Goal: Information Seeking & Learning: Learn about a topic

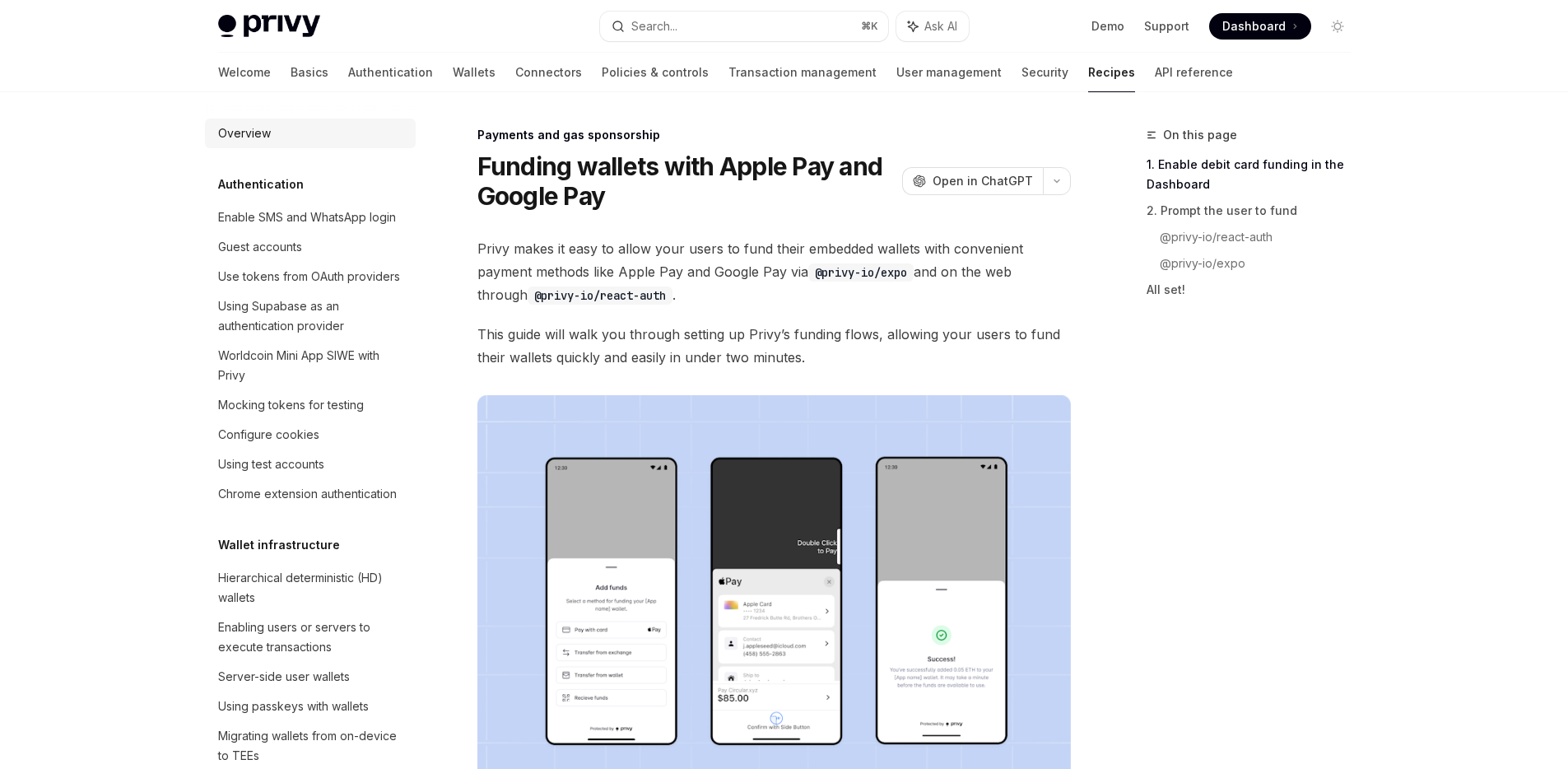
click at [246, 139] on div "Overview" at bounding box center [244, 133] width 53 height 19
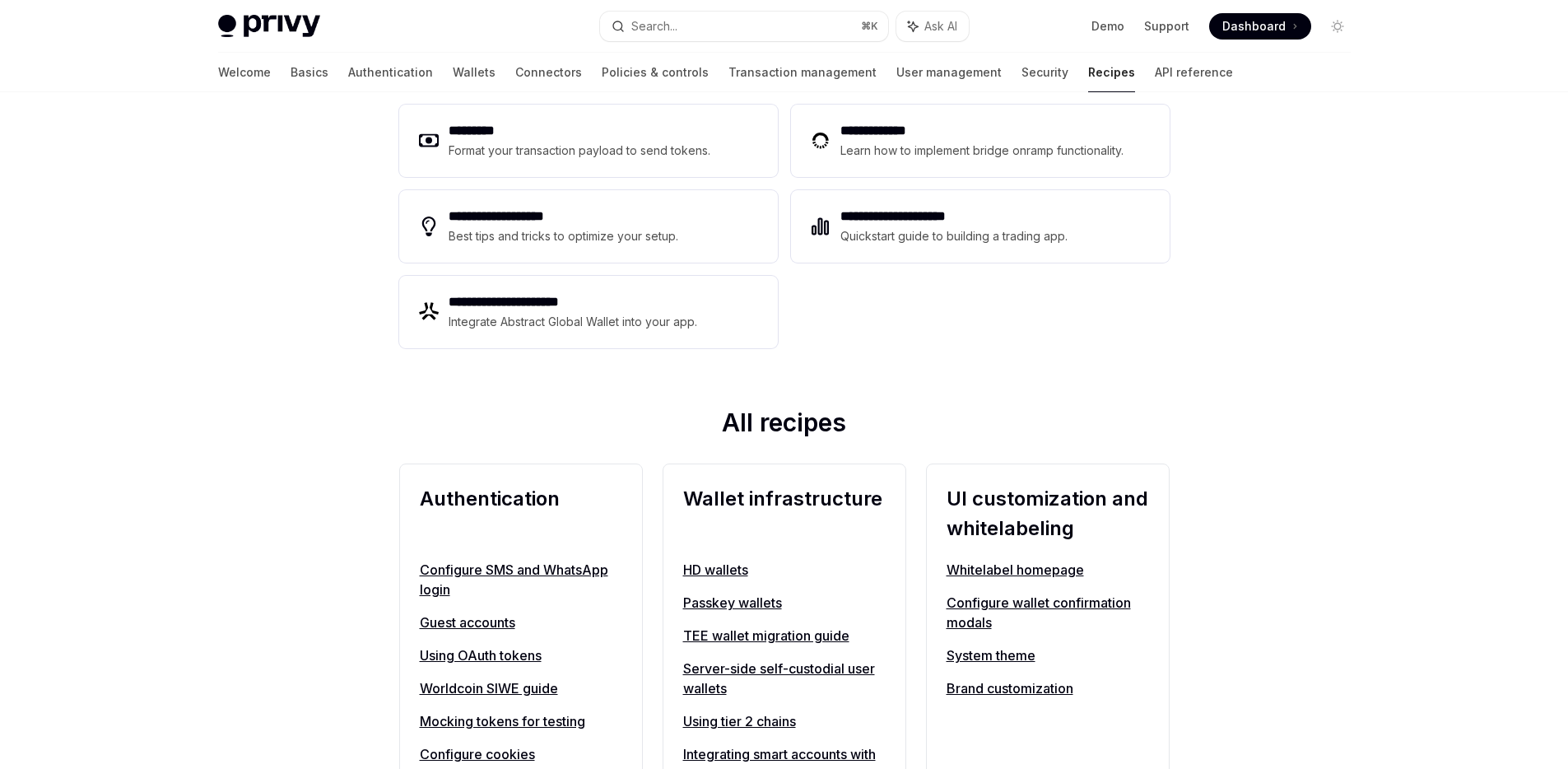
scroll to position [466, 0]
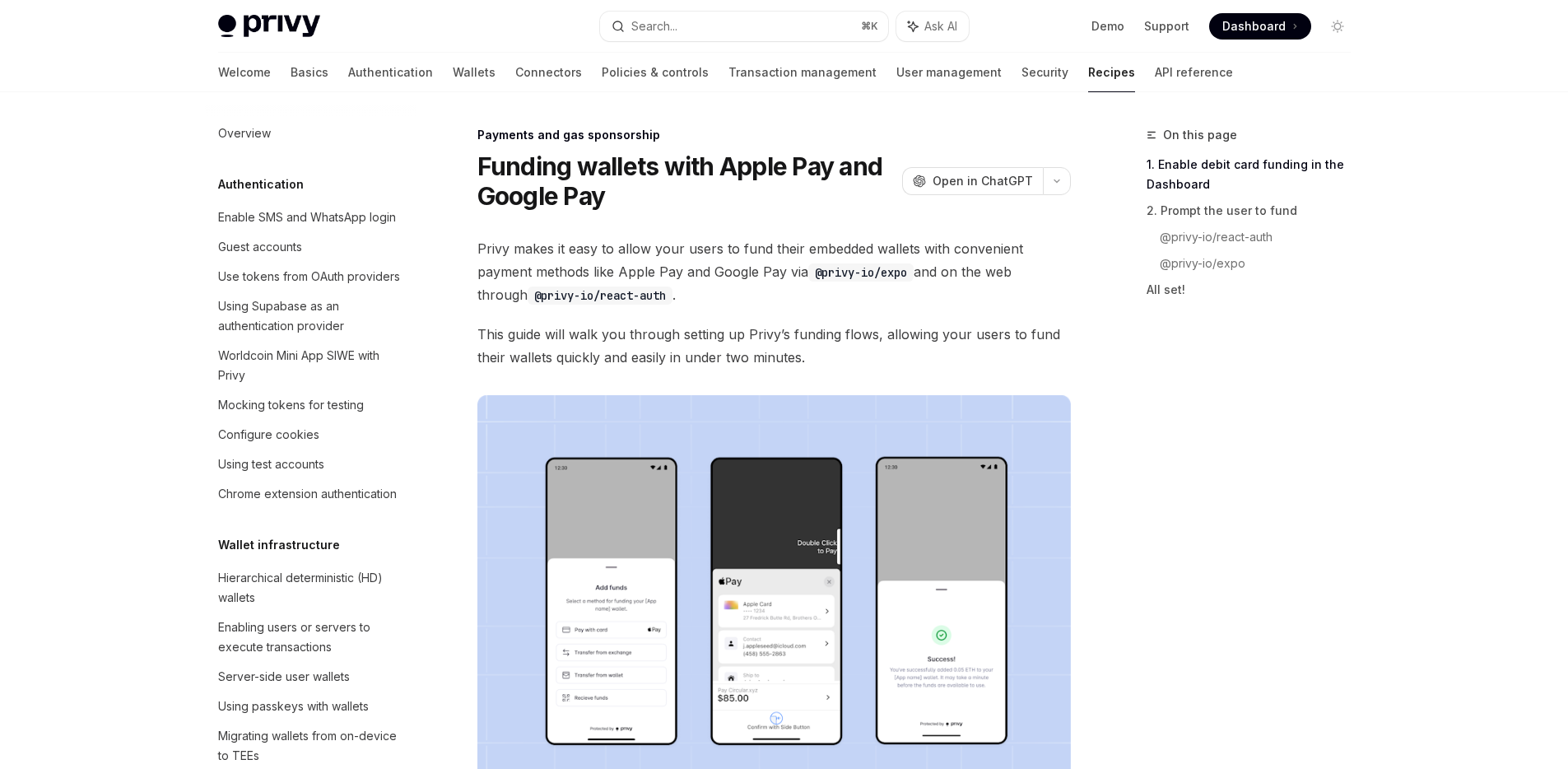
click at [415, 77] on div "Welcome Basics Authentication Wallets Connectors Policies & controls Transactio…" at bounding box center [725, 72] width 1015 height 40
click at [453, 77] on link "Wallets" at bounding box center [474, 72] width 42 height 40
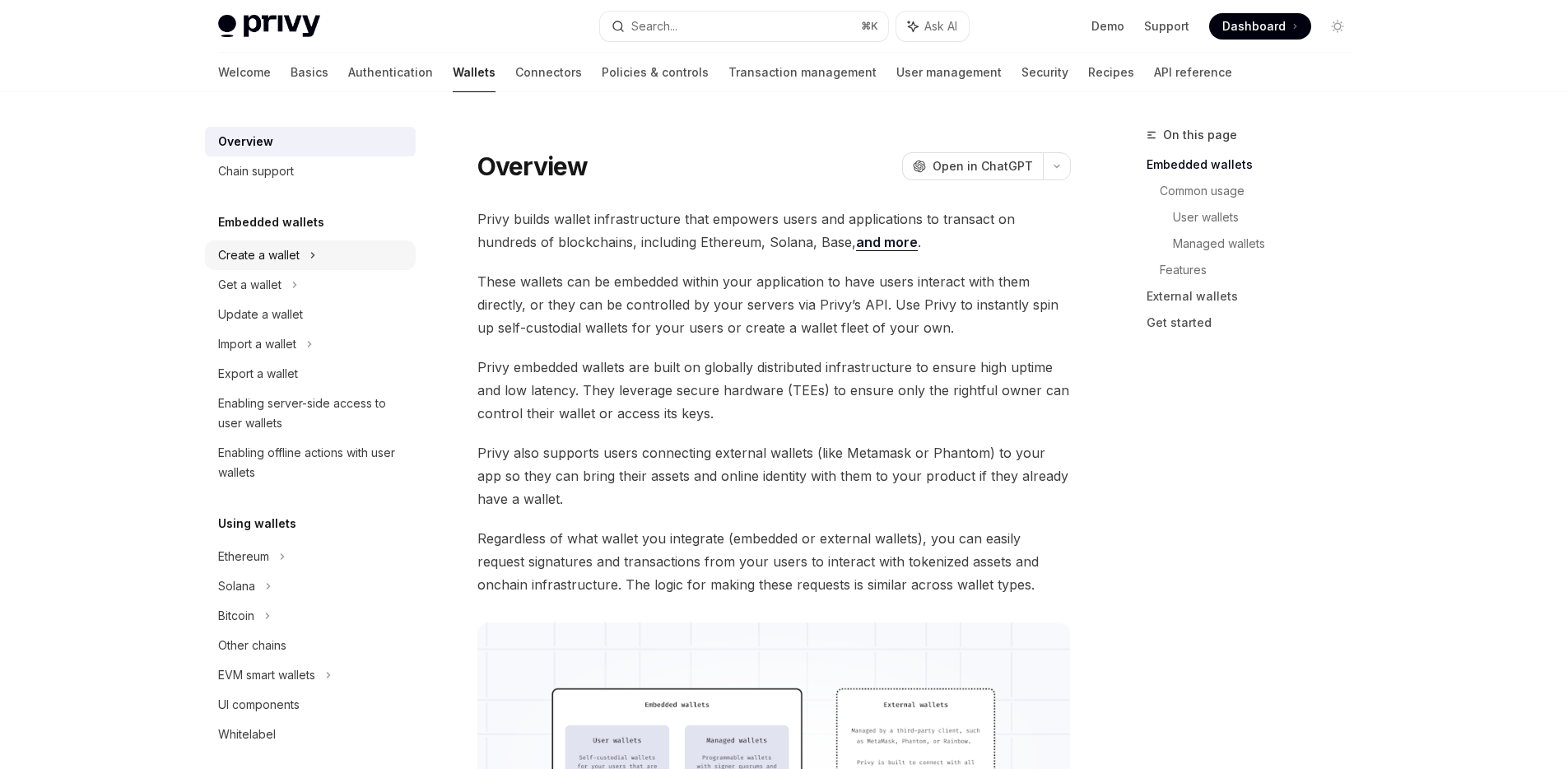
click at [254, 252] on div "Create a wallet" at bounding box center [259, 254] width 81 height 19
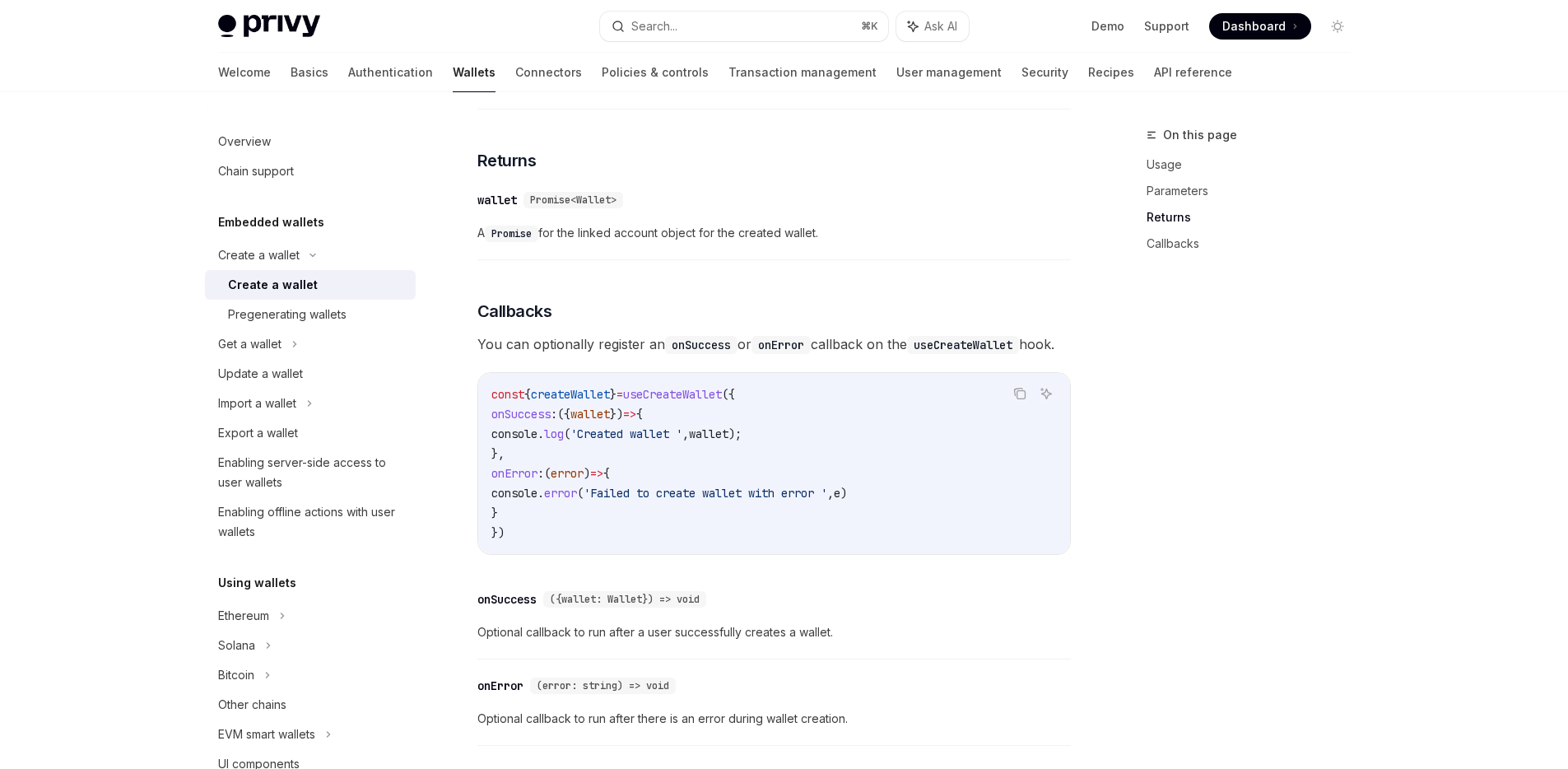
scroll to position [1061, 0]
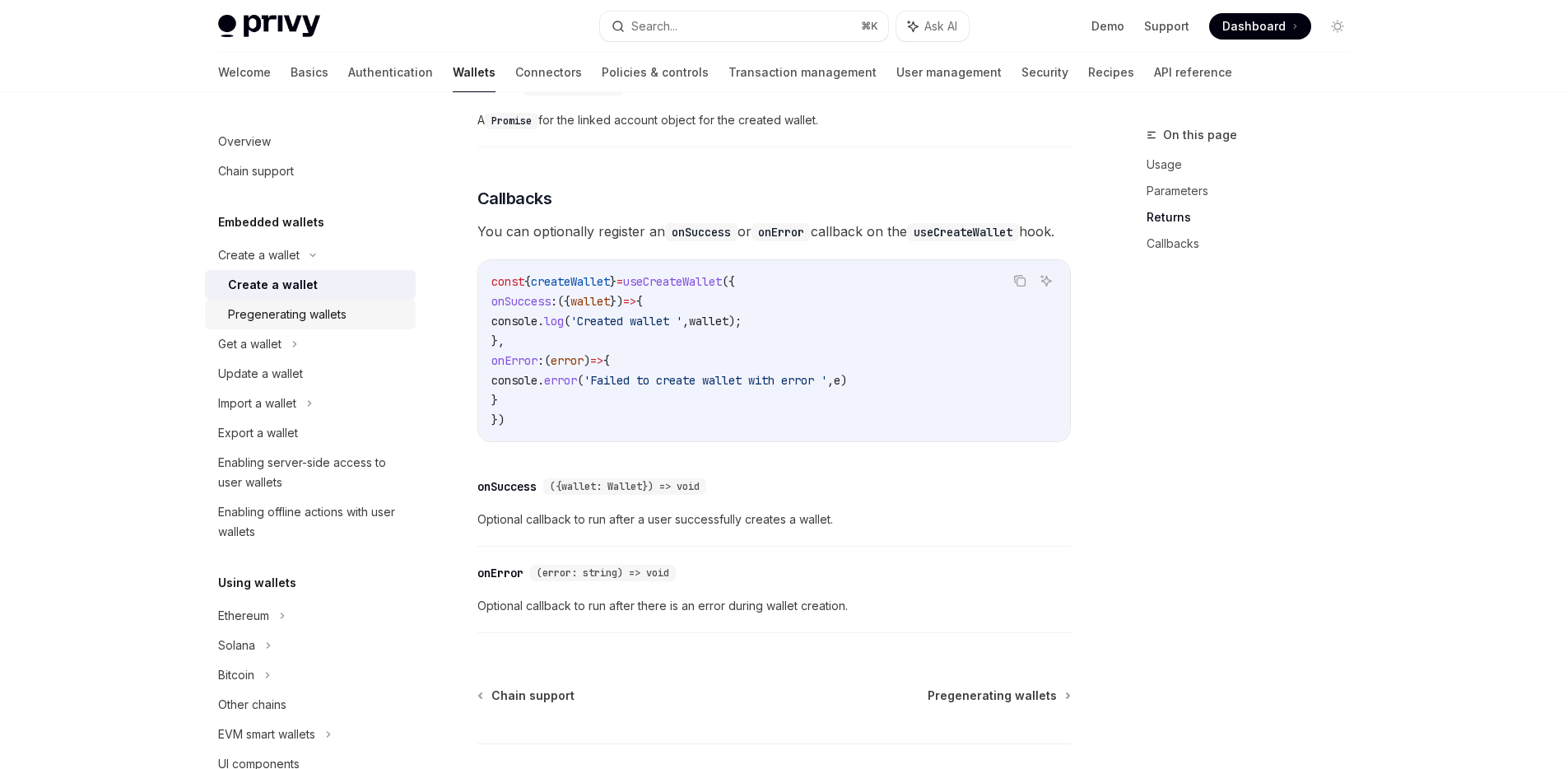
click at [289, 316] on div "Pregenerating wallets" at bounding box center [287, 314] width 119 height 19
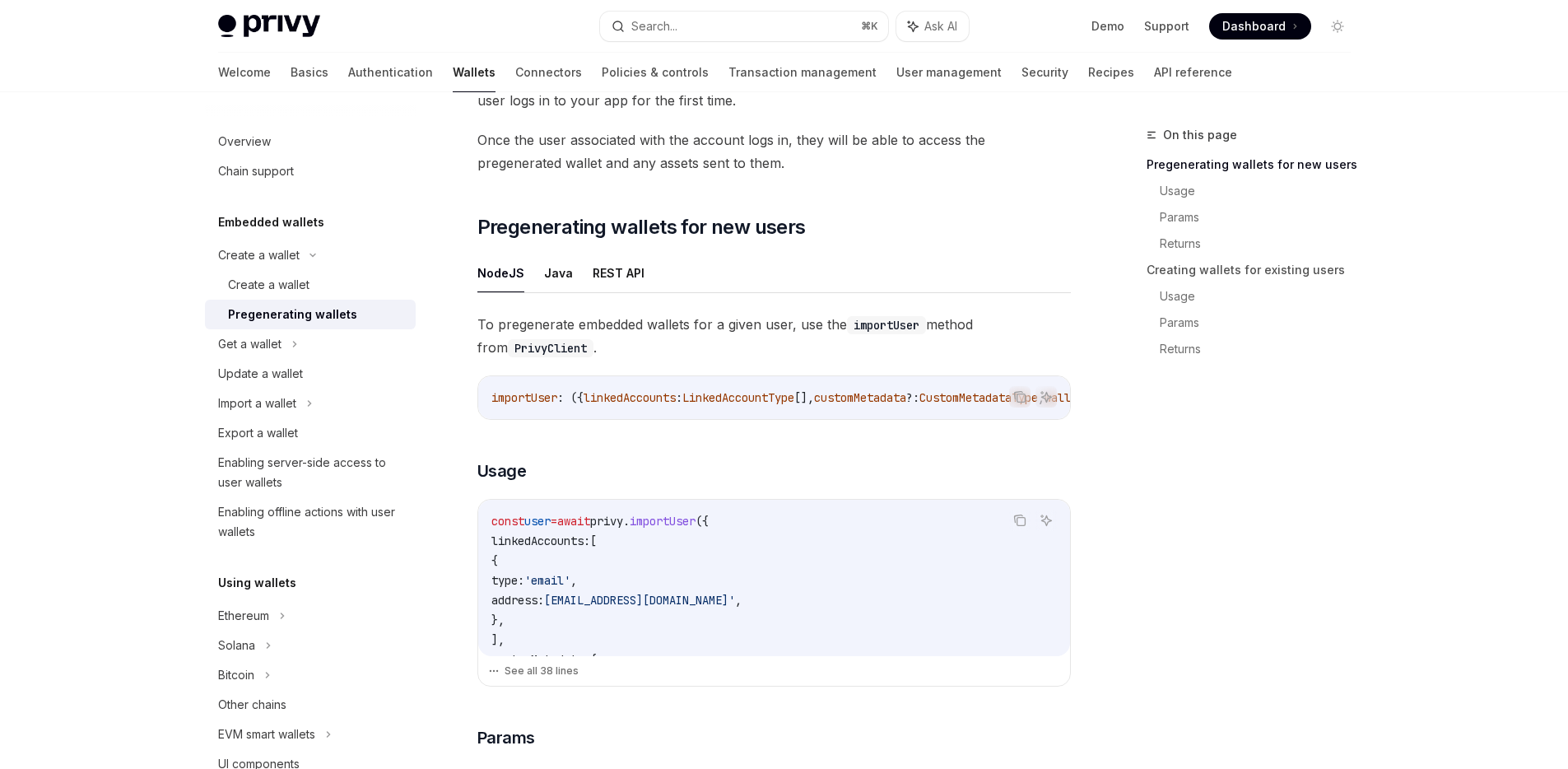
scroll to position [264, 0]
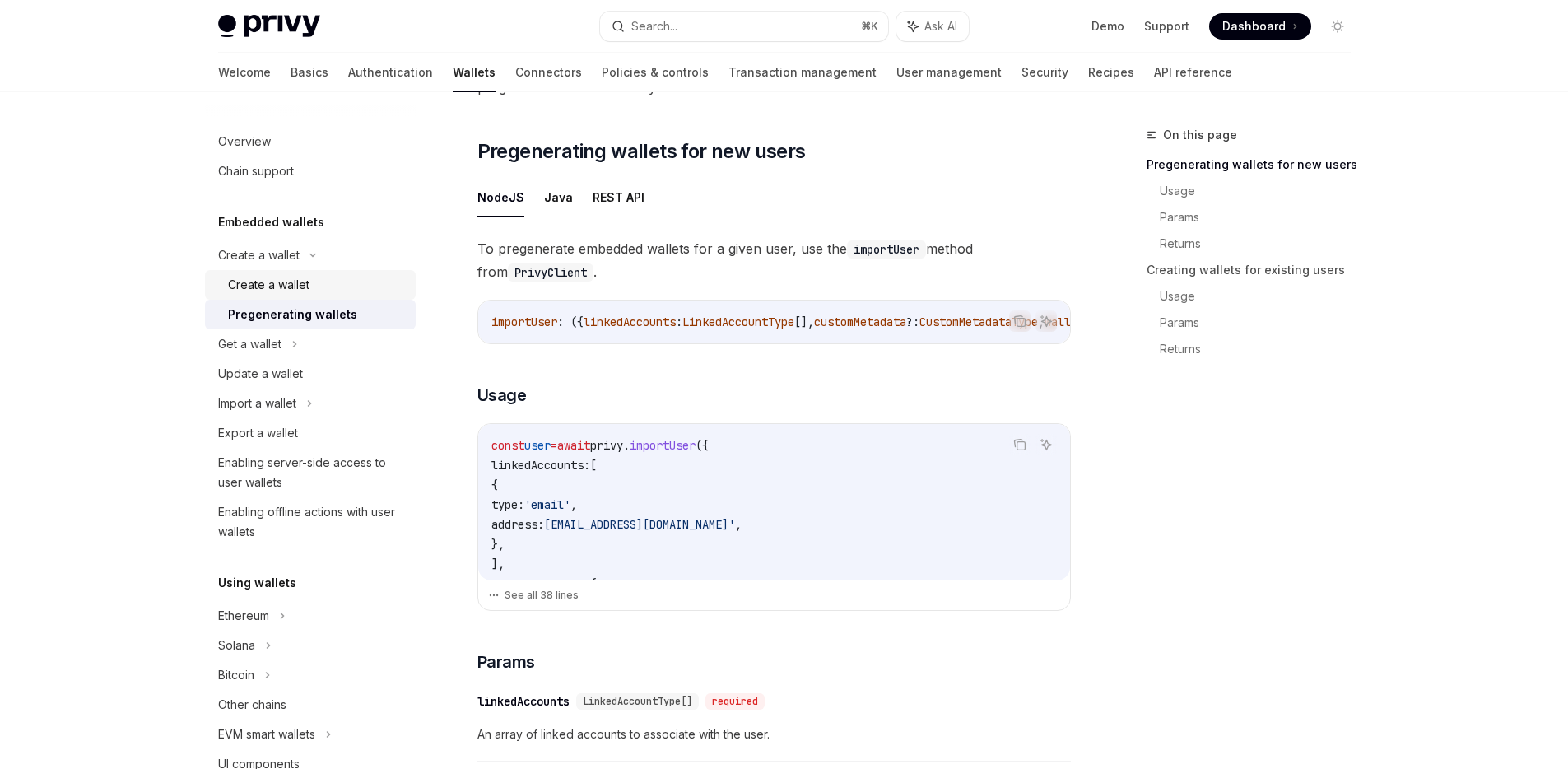
click at [285, 279] on div "Create a wallet" at bounding box center [268, 284] width 81 height 19
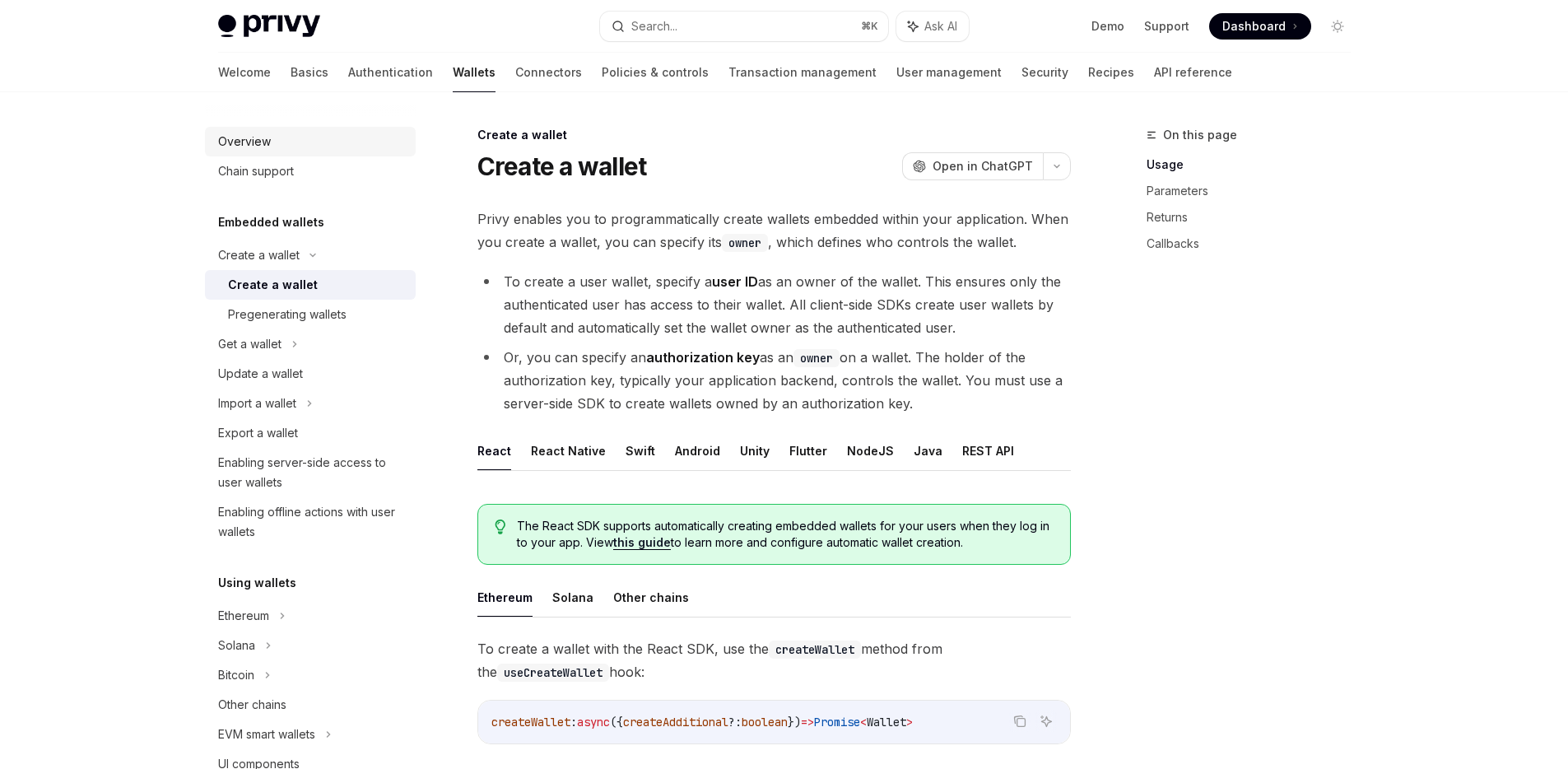
click at [281, 142] on div "Overview" at bounding box center [312, 141] width 188 height 19
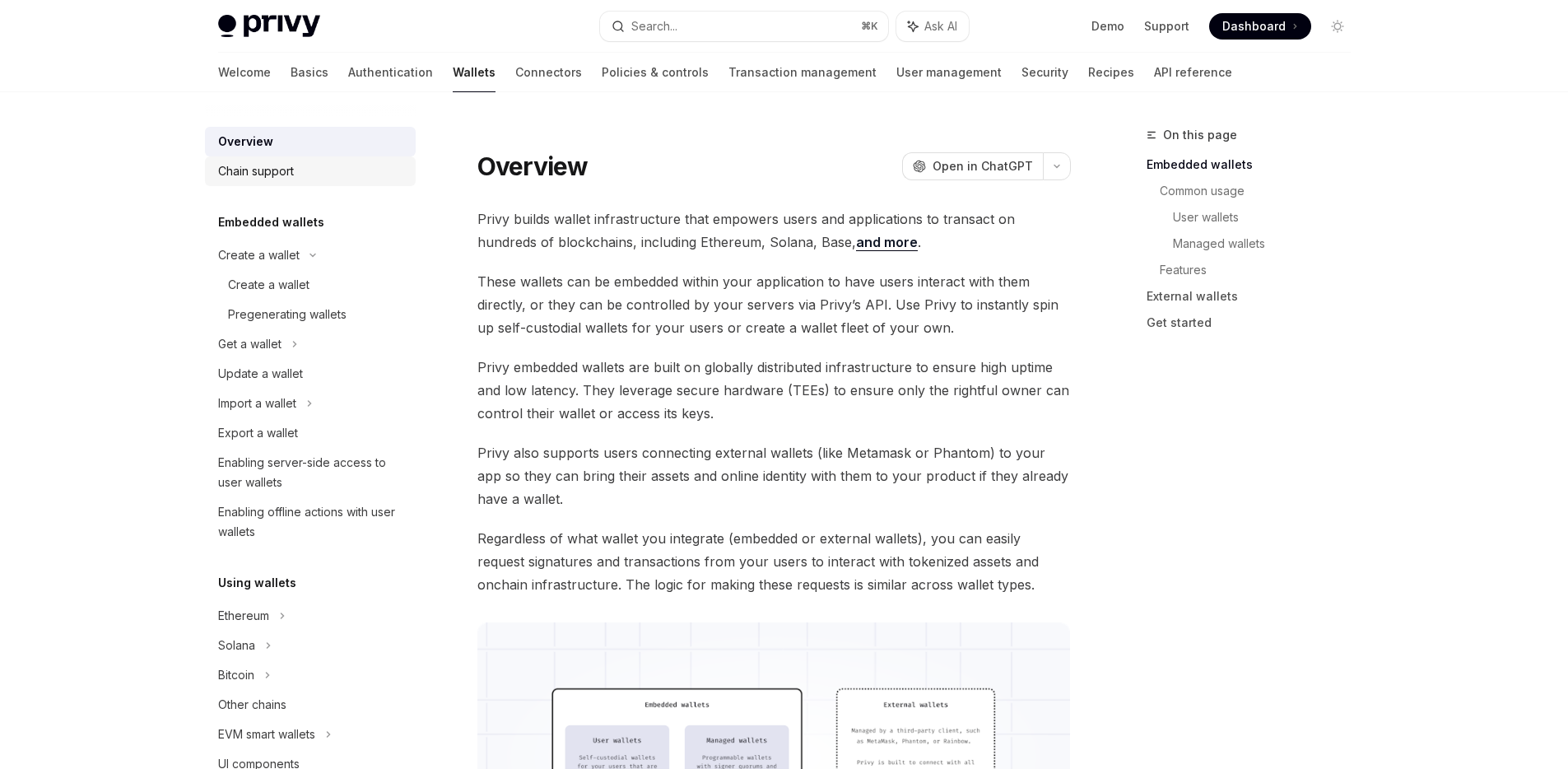
click at [272, 175] on div "Chain support" at bounding box center [256, 171] width 76 height 19
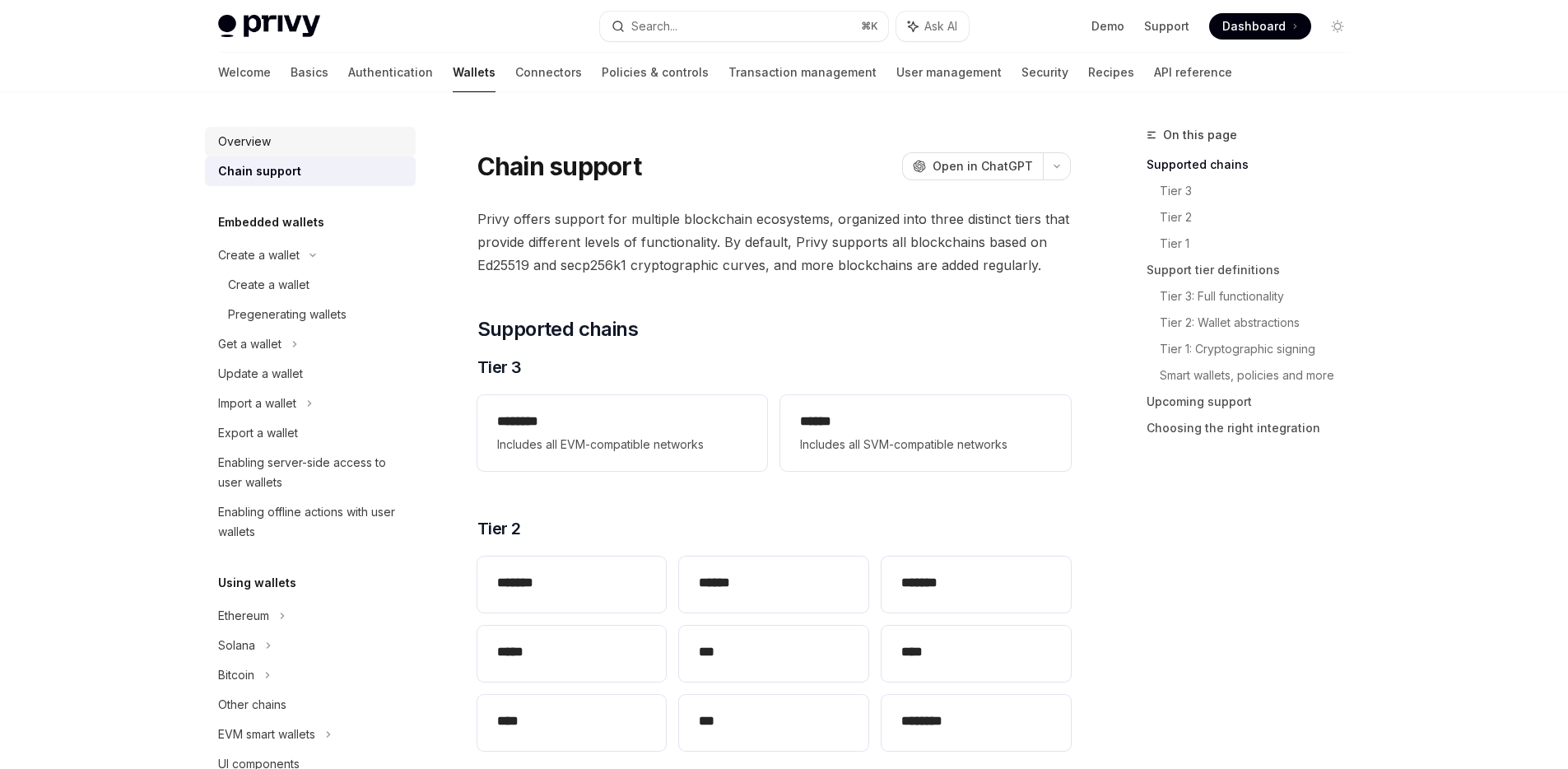
click at [272, 138] on div "Overview" at bounding box center [312, 141] width 188 height 19
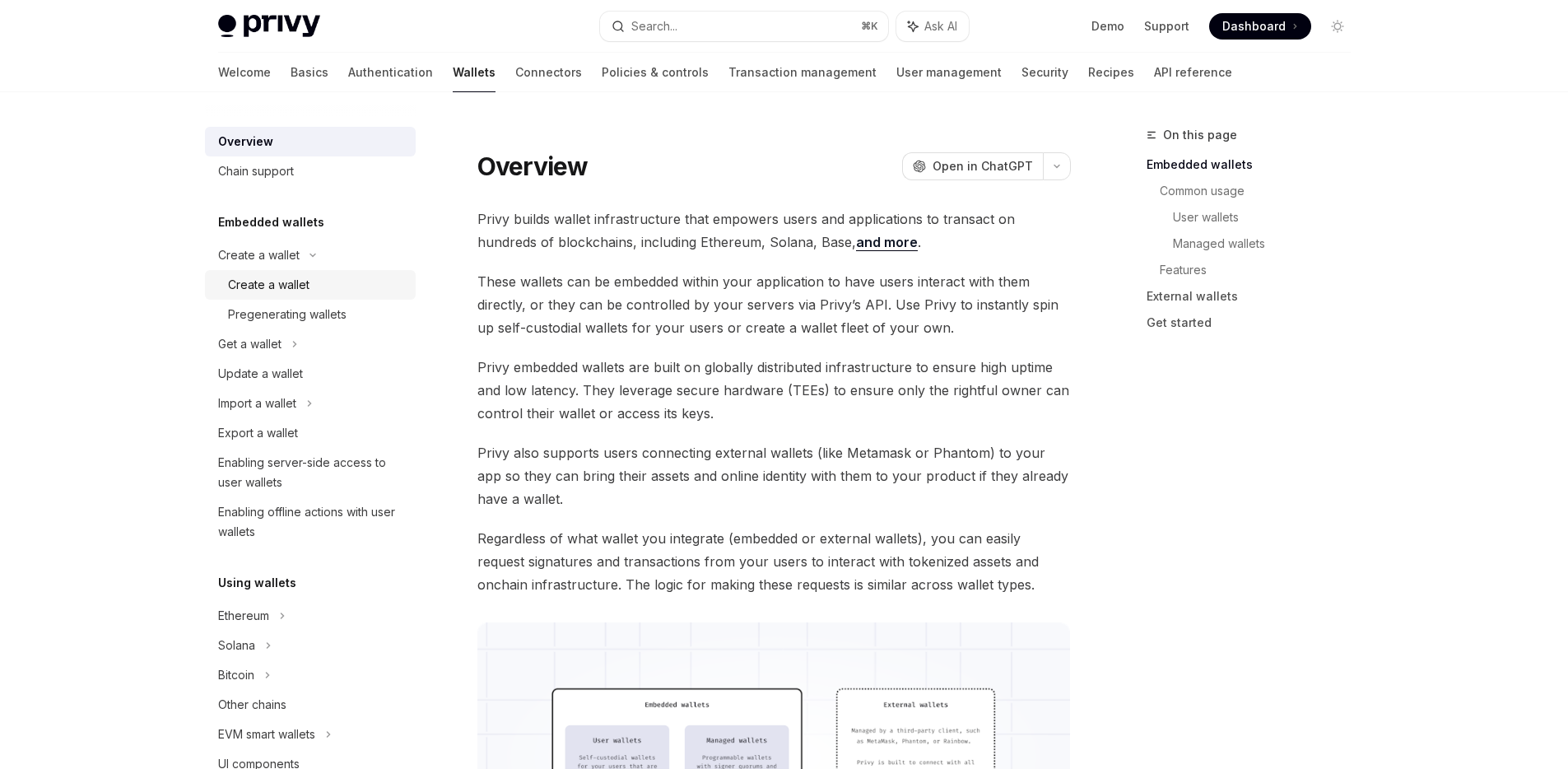
click at [275, 280] on div "Create a wallet" at bounding box center [268, 284] width 81 height 19
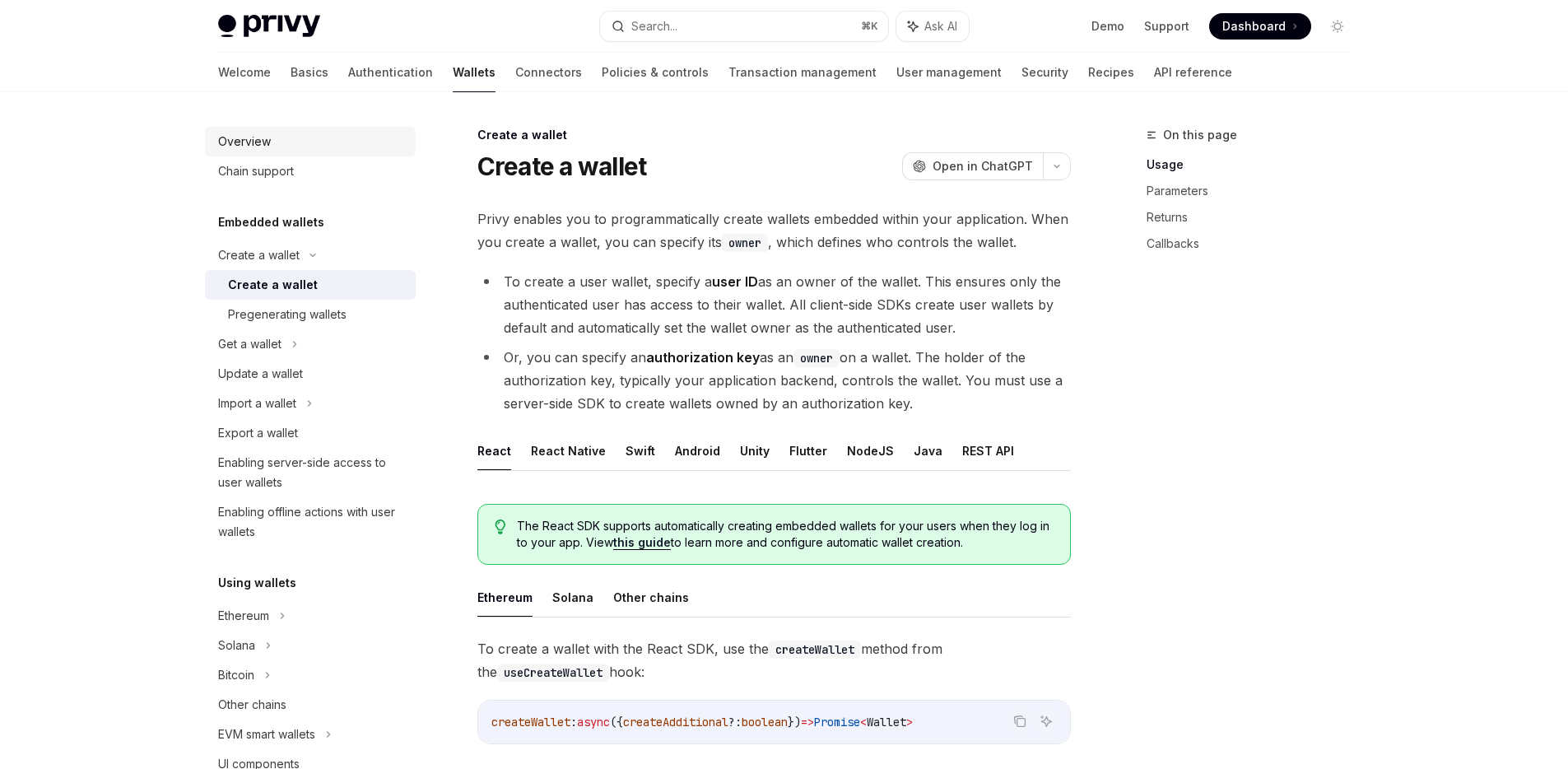
click at [262, 146] on div "Overview" at bounding box center [244, 141] width 53 height 19
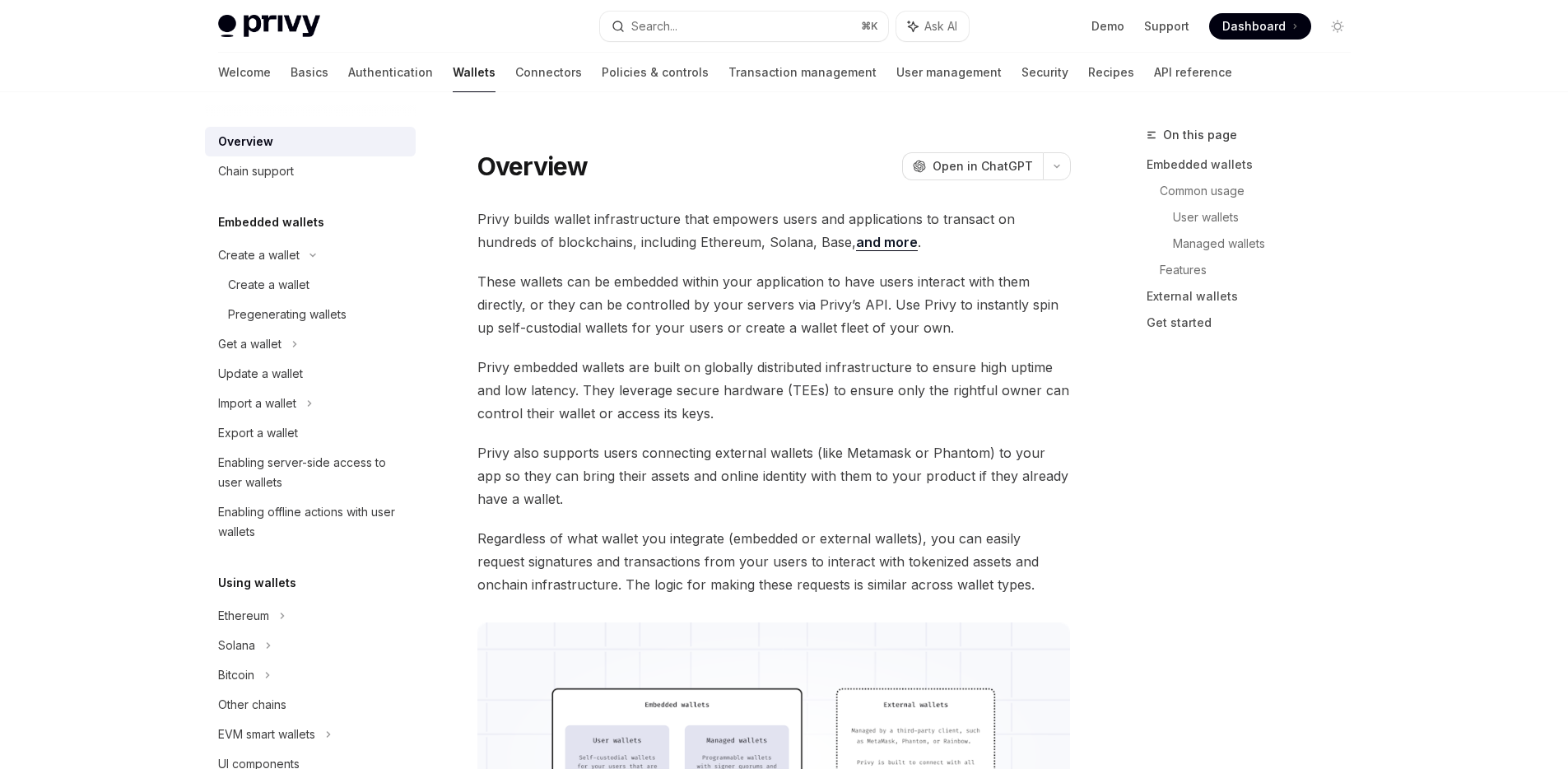
type textarea "*"
